Goal: Navigation & Orientation: Find specific page/section

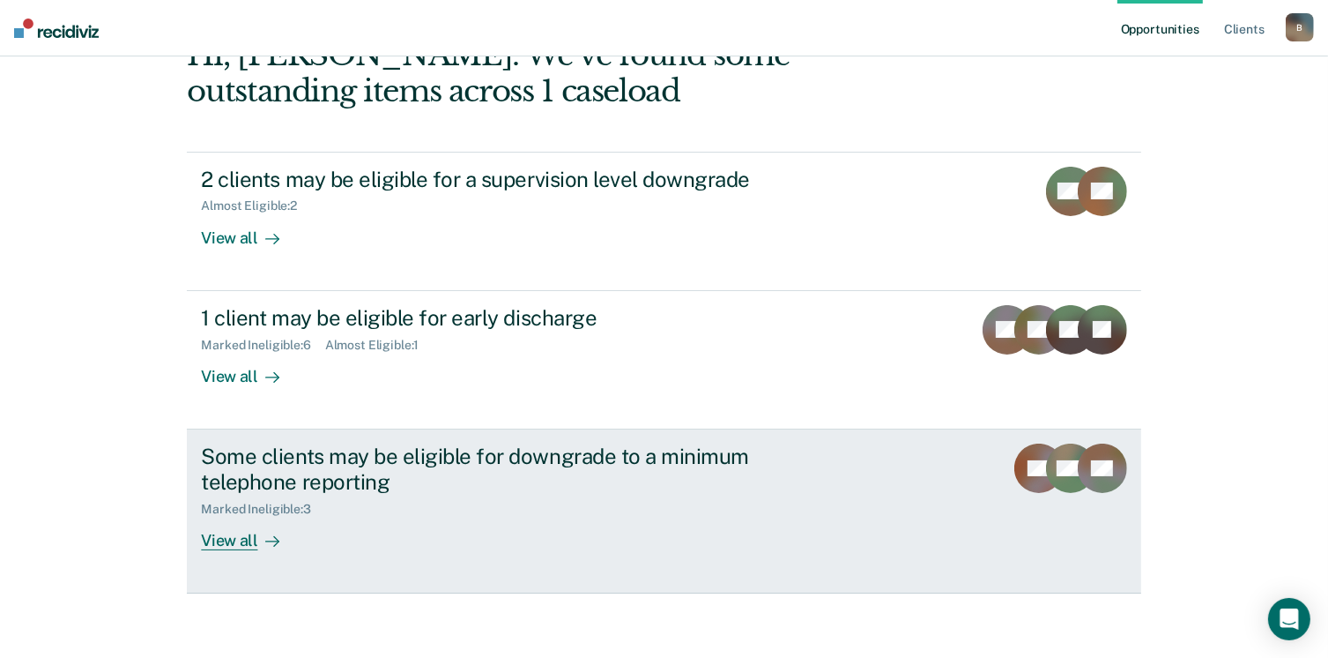
scroll to position [117, 0]
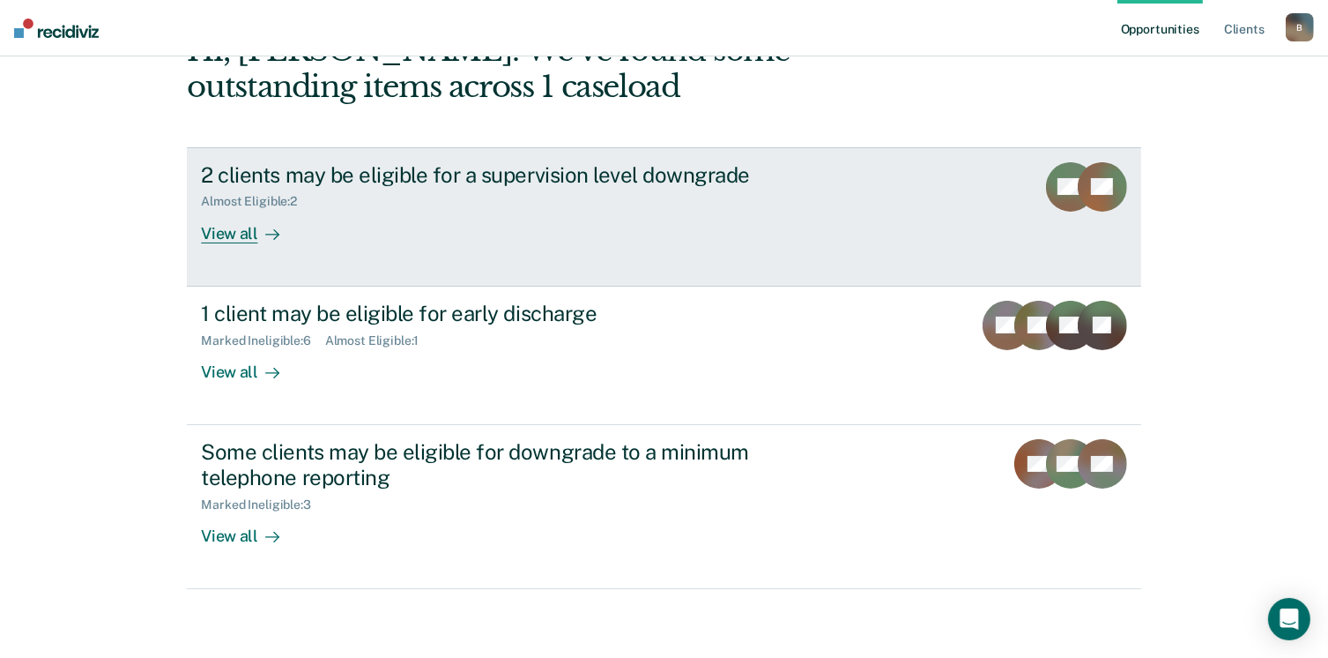
click at [232, 240] on div "View all" at bounding box center [250, 226] width 99 height 34
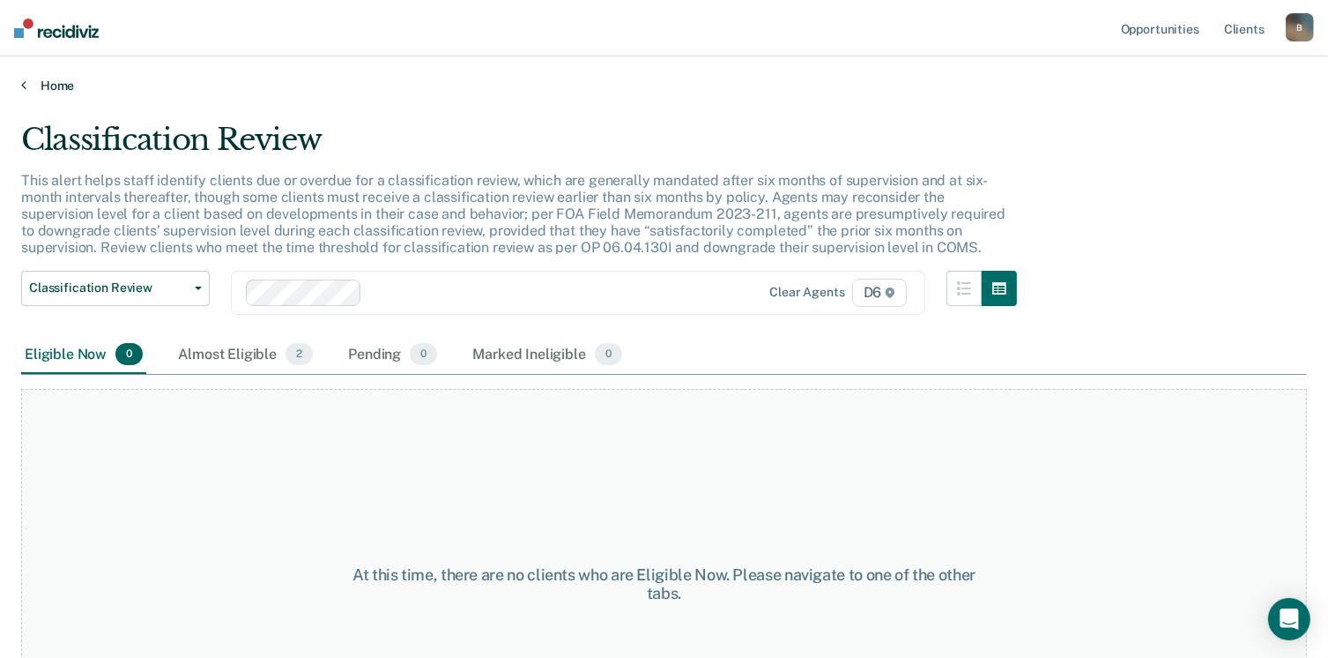
click at [28, 89] on link "Home" at bounding box center [664, 86] width 1286 height 16
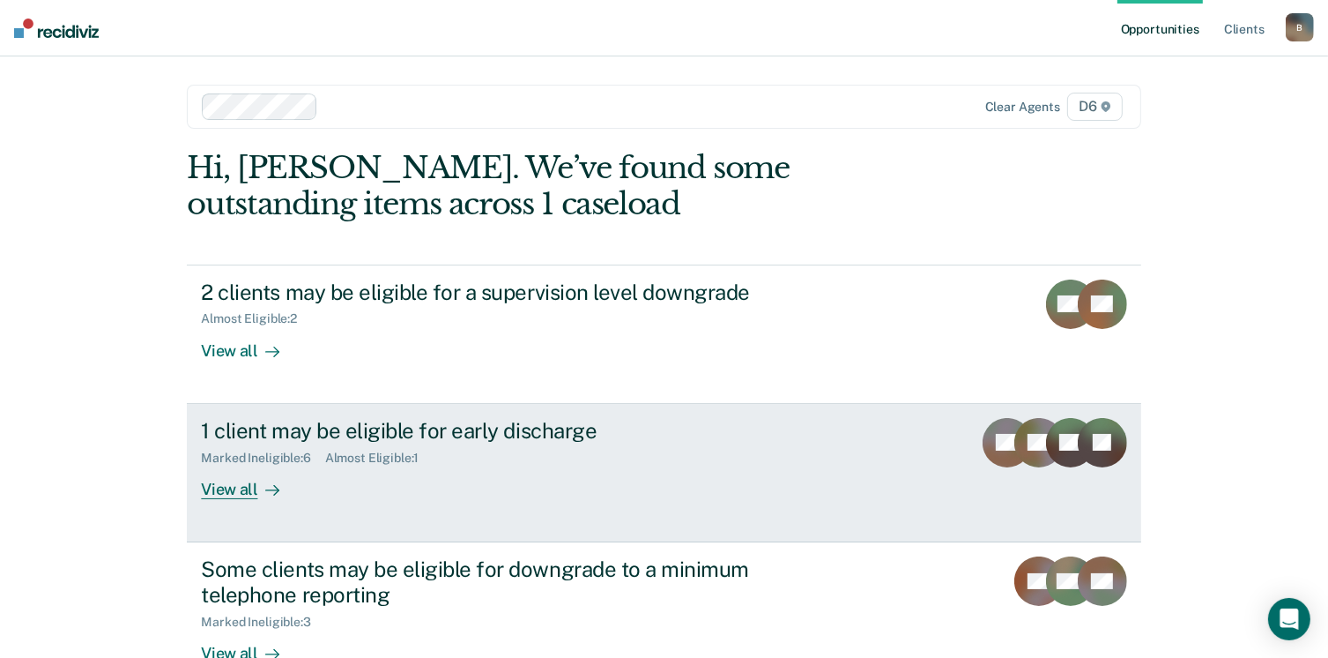
click at [239, 498] on link "1 client may be eligible for early discharge Marked Ineligible : 6 Almost Eligi…" at bounding box center [664, 473] width 954 height 138
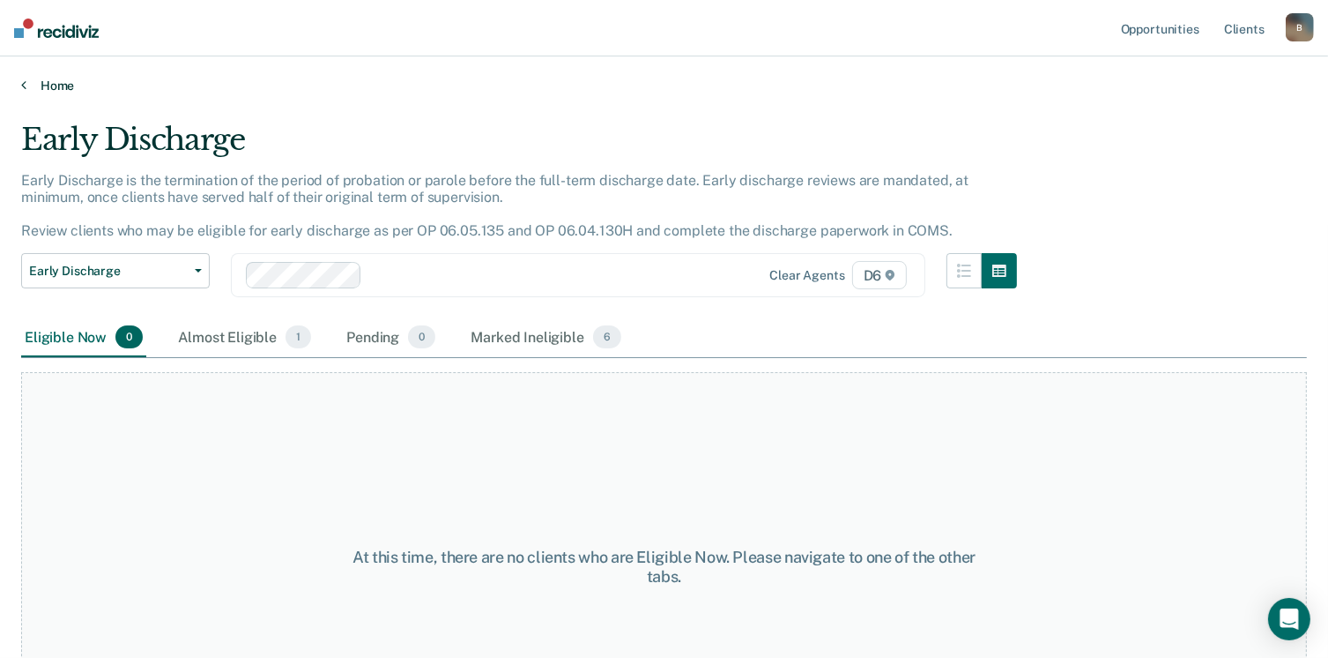
click at [26, 86] on link "Home" at bounding box center [664, 86] width 1286 height 16
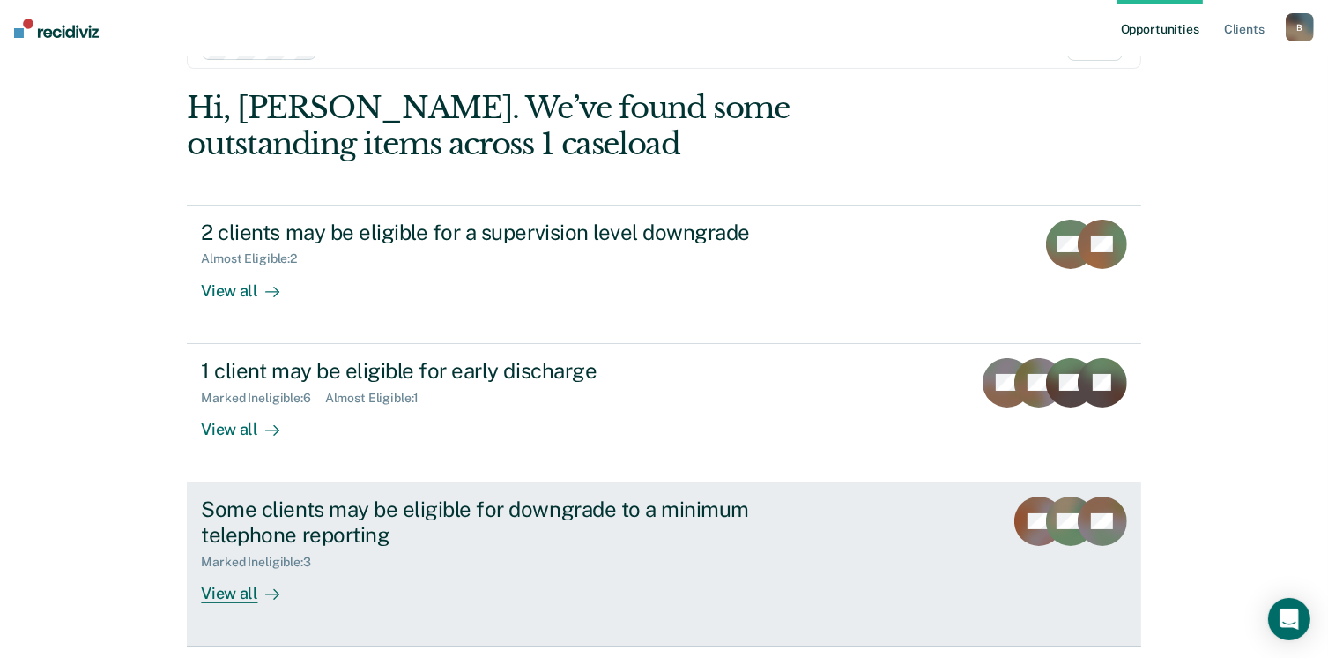
scroll to position [117, 0]
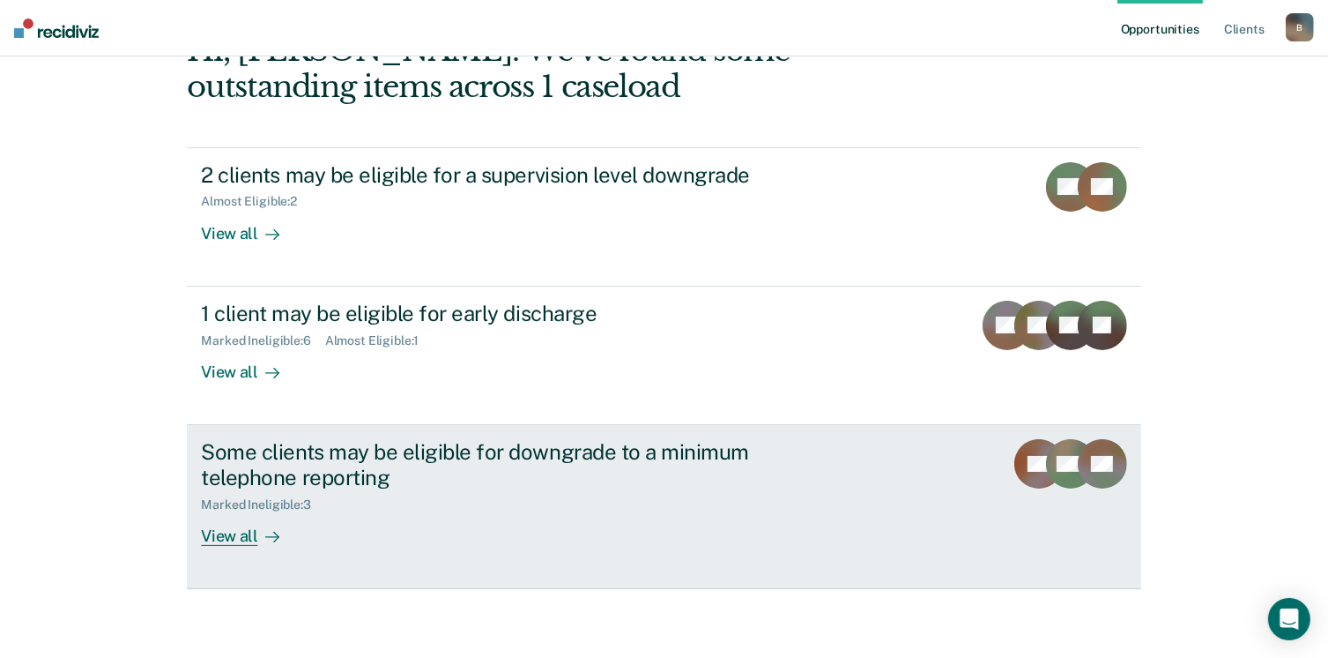
click at [235, 537] on div "View all" at bounding box center [250, 528] width 99 height 34
